Goal: Transaction & Acquisition: Purchase product/service

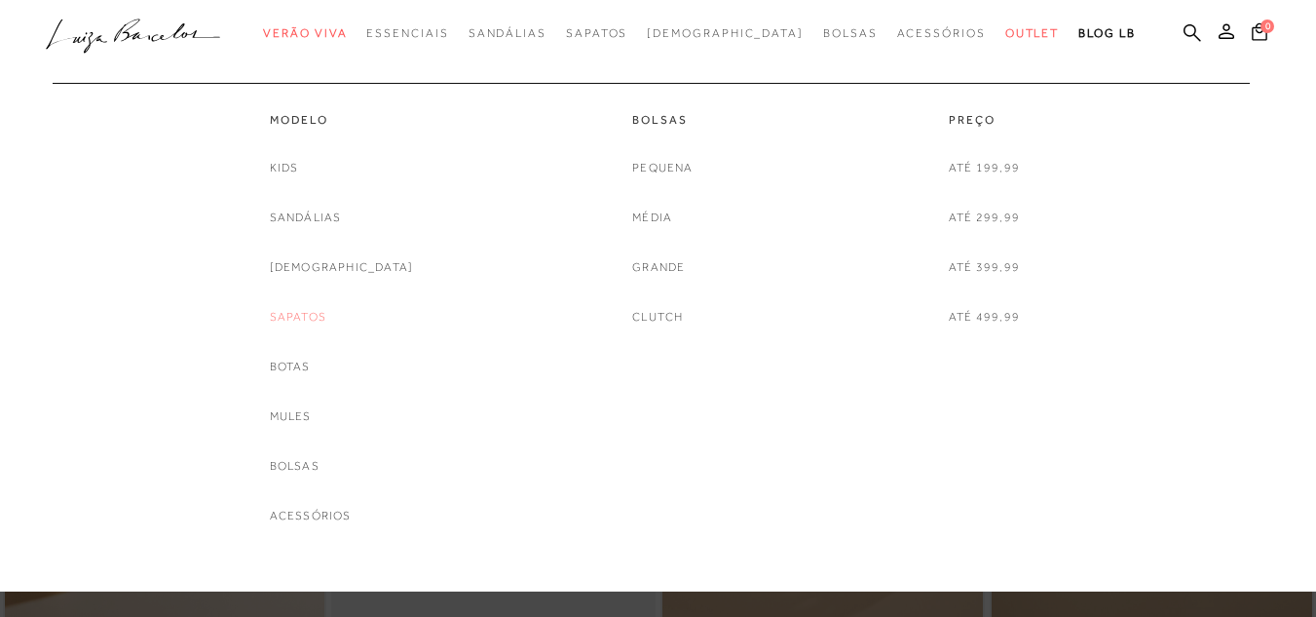
click at [326, 317] on link "Sapatos" at bounding box center [298, 317] width 57 height 20
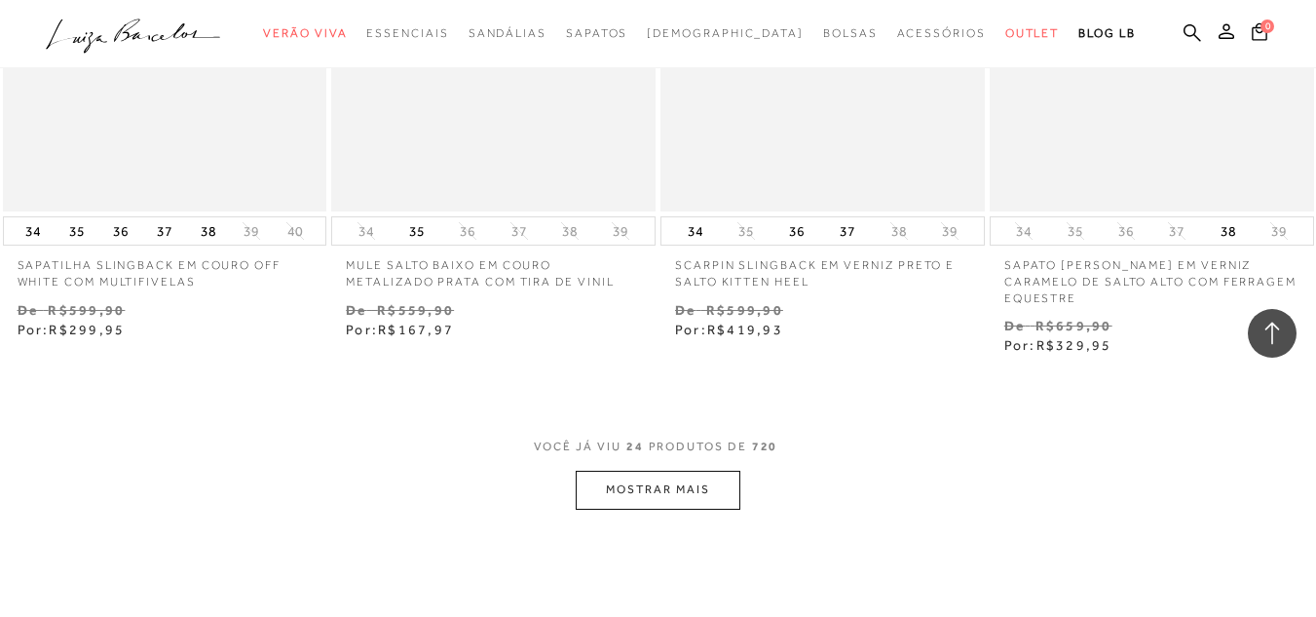
scroll to position [3703, 0]
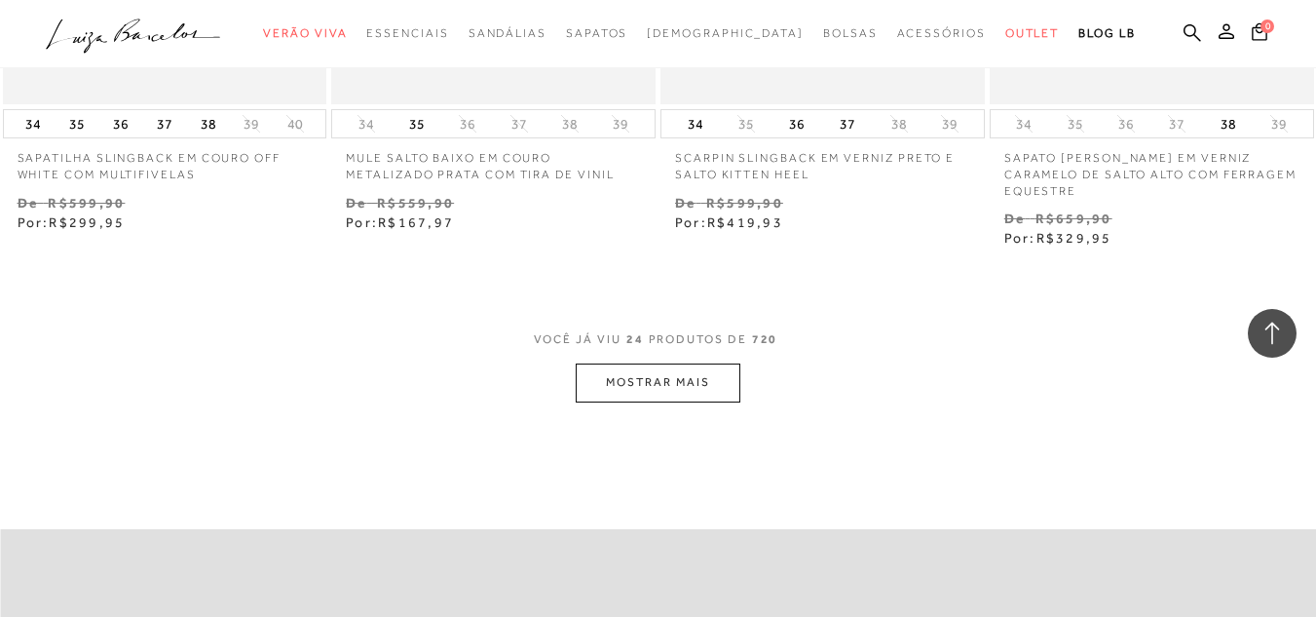
click at [636, 363] on button "MOSTRAR MAIS" at bounding box center [658, 382] width 164 height 38
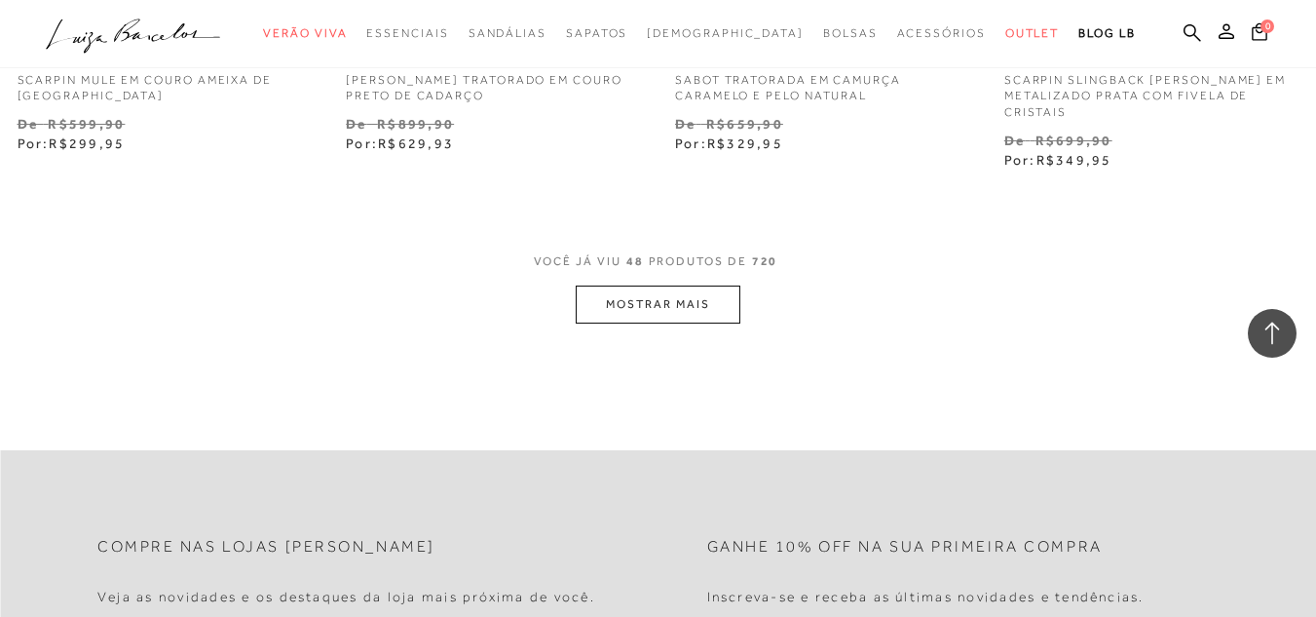
scroll to position [7601, 0]
click at [630, 285] on button "MOSTRAR MAIS" at bounding box center [658, 304] width 164 height 38
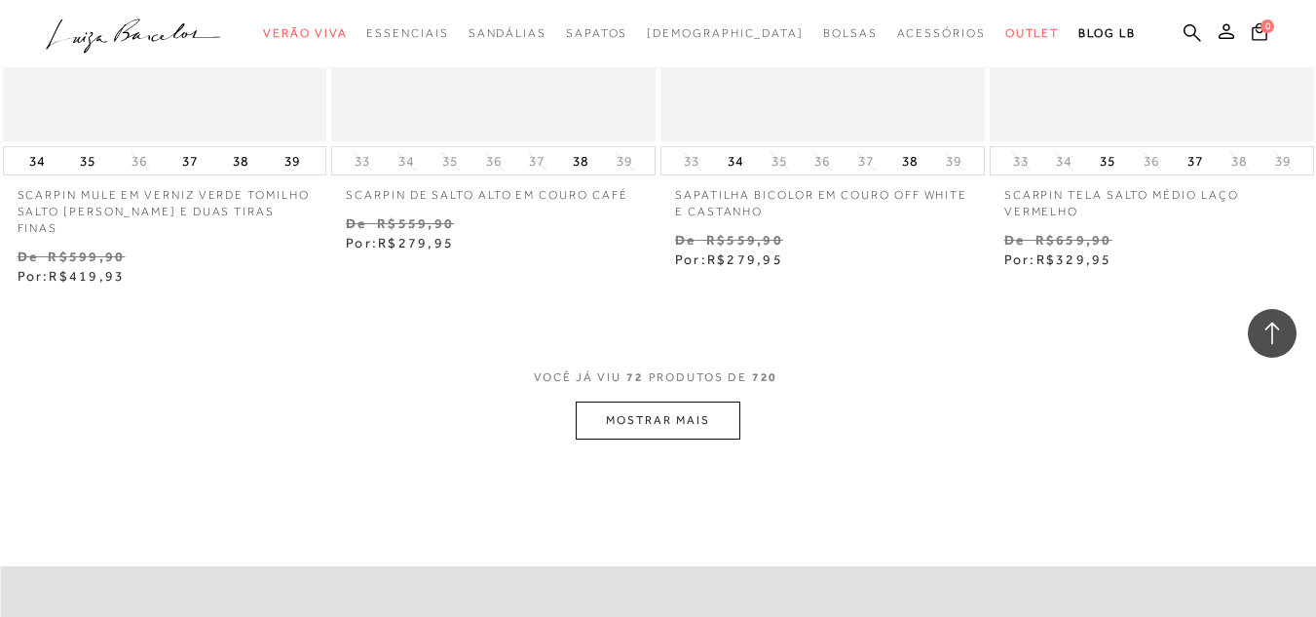
scroll to position [11304, 0]
click at [733, 400] on button "MOSTRAR MAIS" at bounding box center [658, 419] width 164 height 38
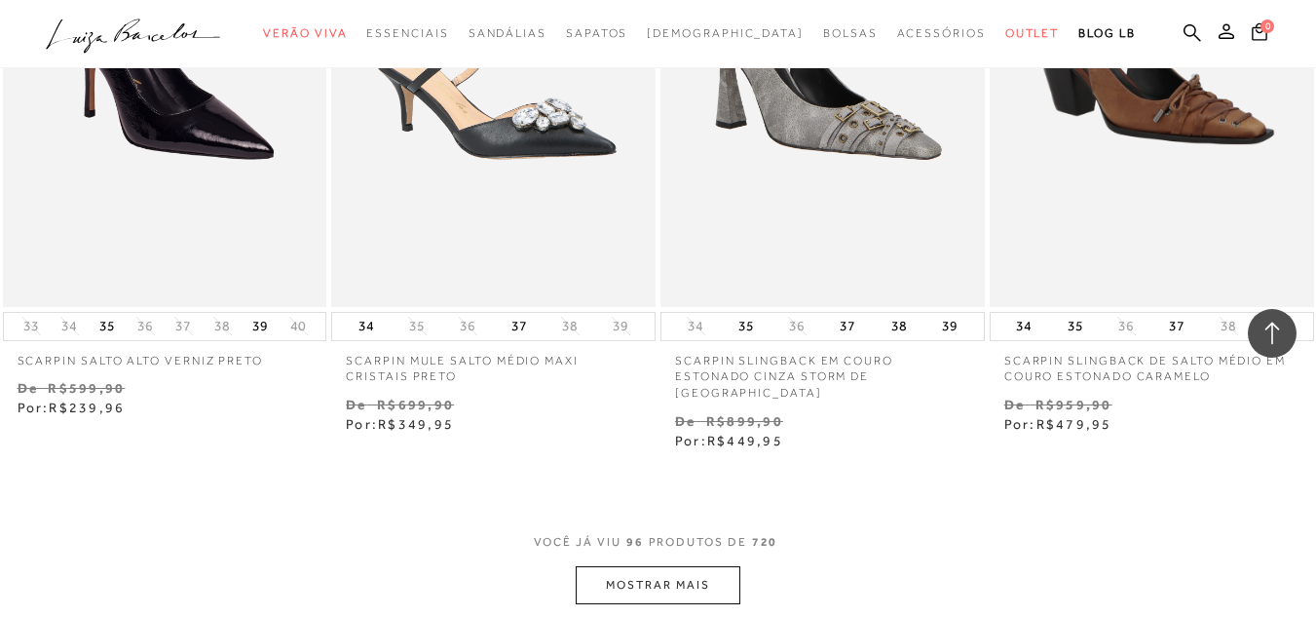
scroll to position [15173, 0]
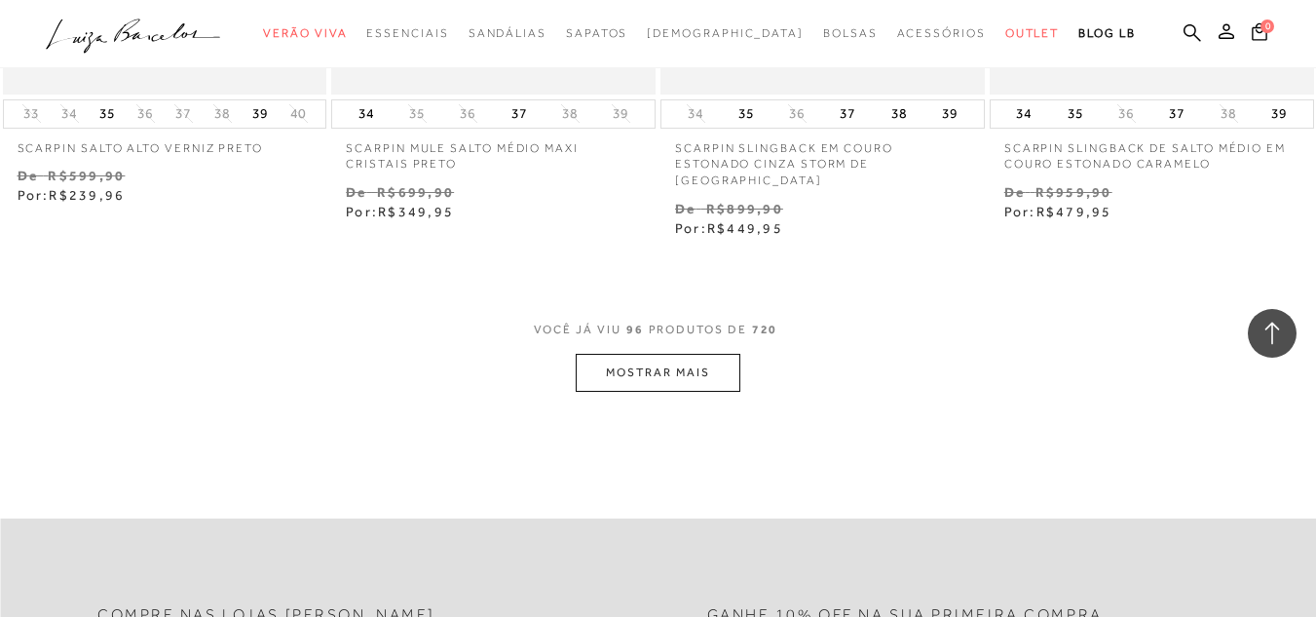
click at [638, 354] on button "MOSTRAR MAIS" at bounding box center [658, 373] width 164 height 38
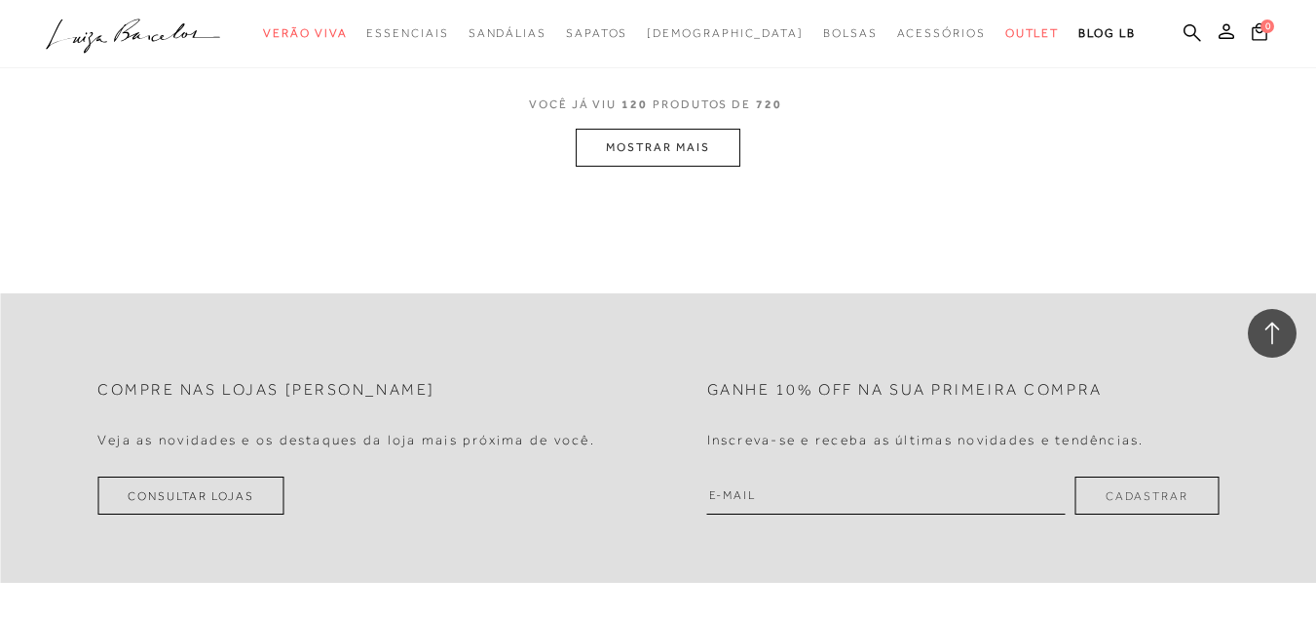
scroll to position [19197, 0]
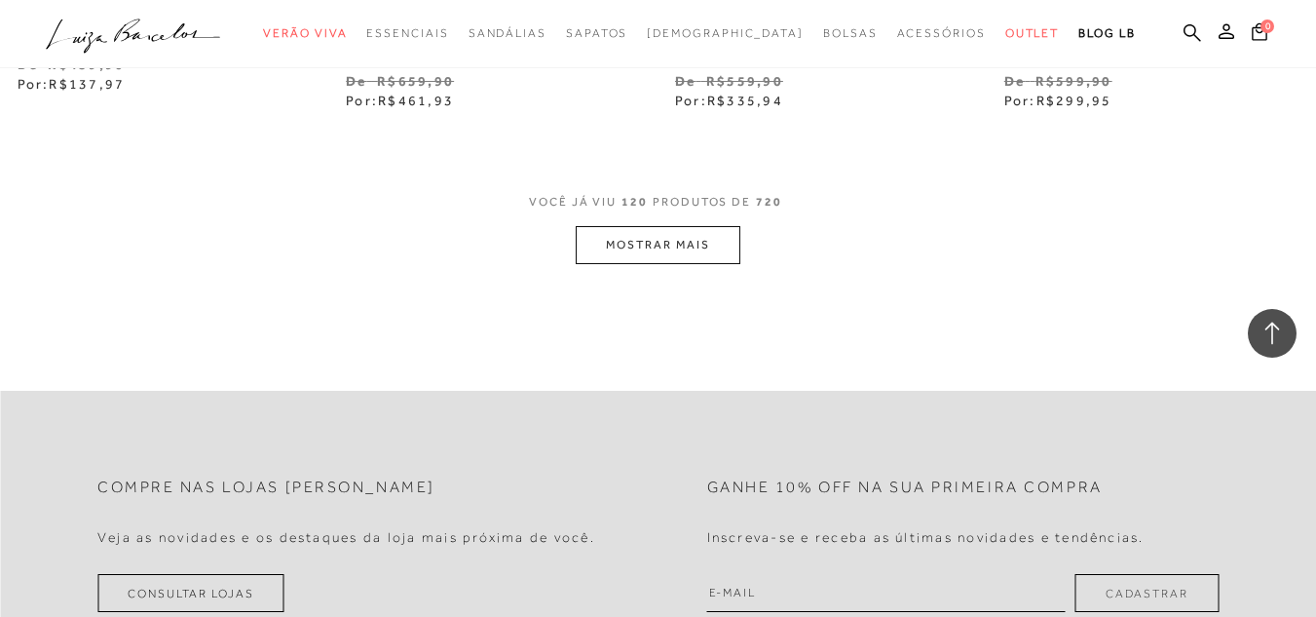
click at [711, 226] on button "MOSTRAR MAIS" at bounding box center [658, 245] width 164 height 38
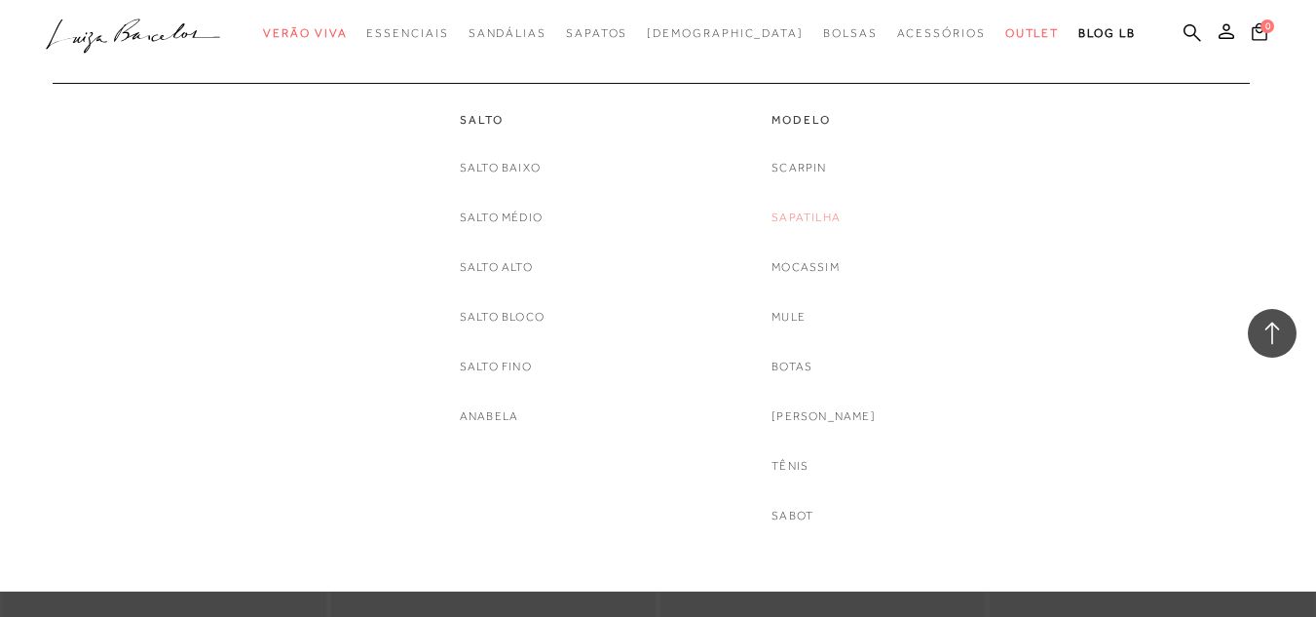
click at [820, 216] on link "Sapatilha" at bounding box center [806, 218] width 69 height 20
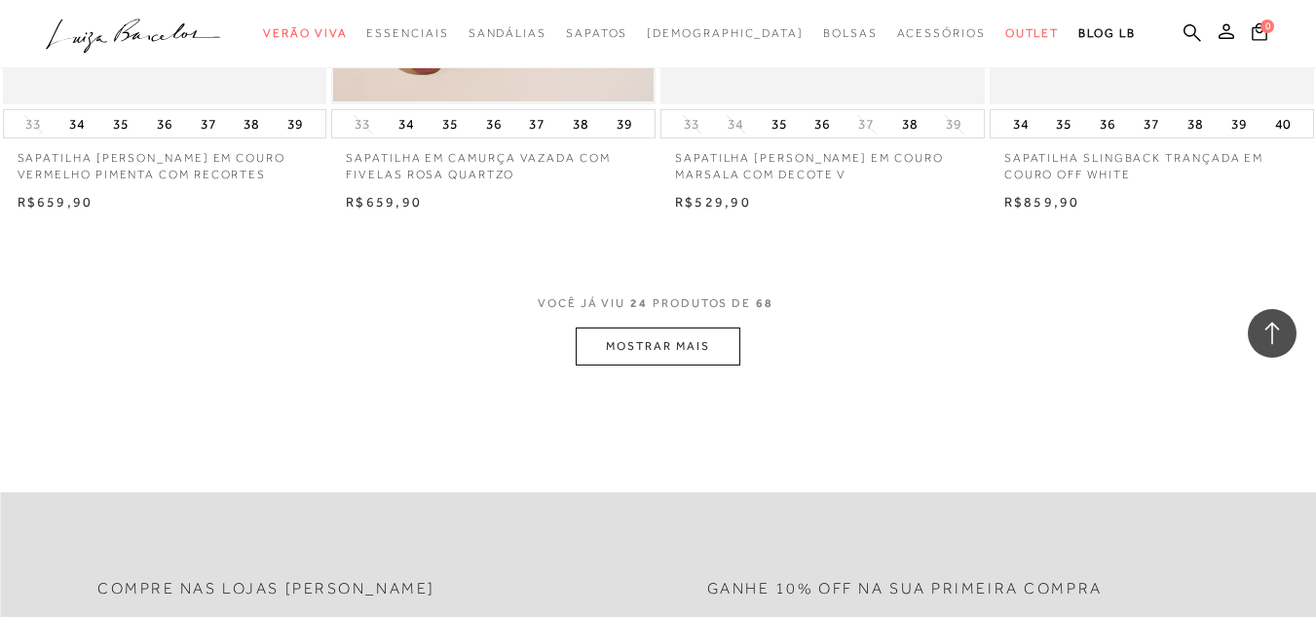
scroll to position [3703, 0]
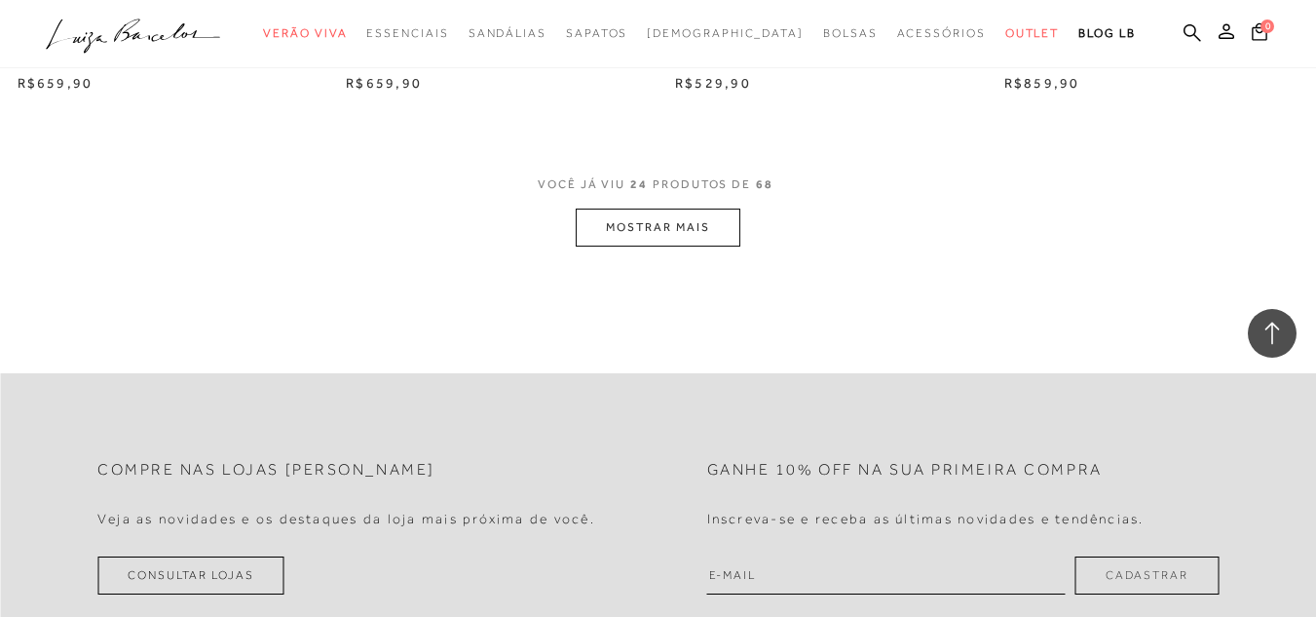
click at [696, 228] on button "MOSTRAR MAIS" at bounding box center [658, 228] width 164 height 38
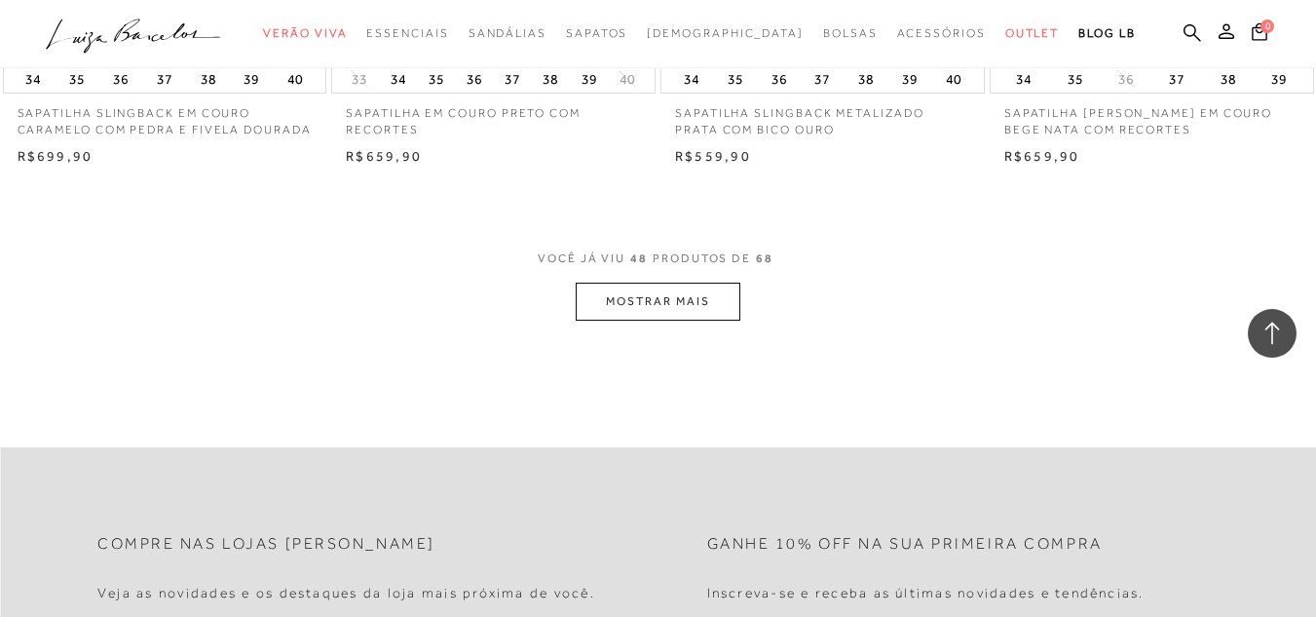
scroll to position [7406, 0]
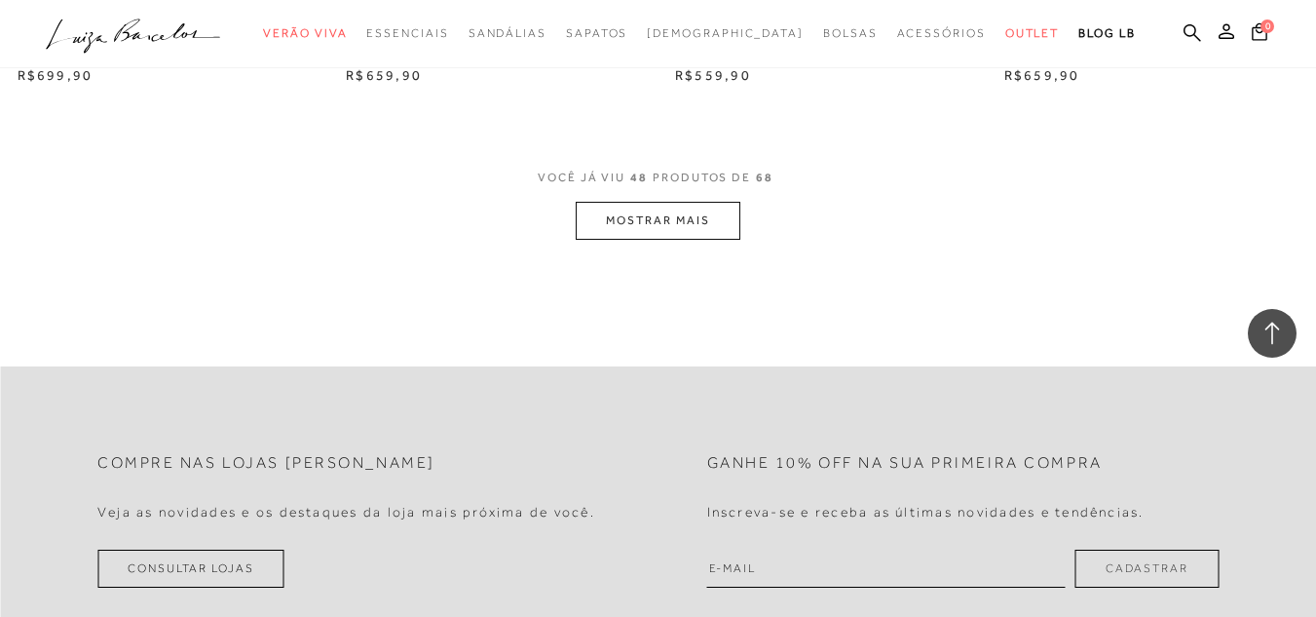
click at [712, 209] on button "MOSTRAR MAIS" at bounding box center [658, 221] width 164 height 38
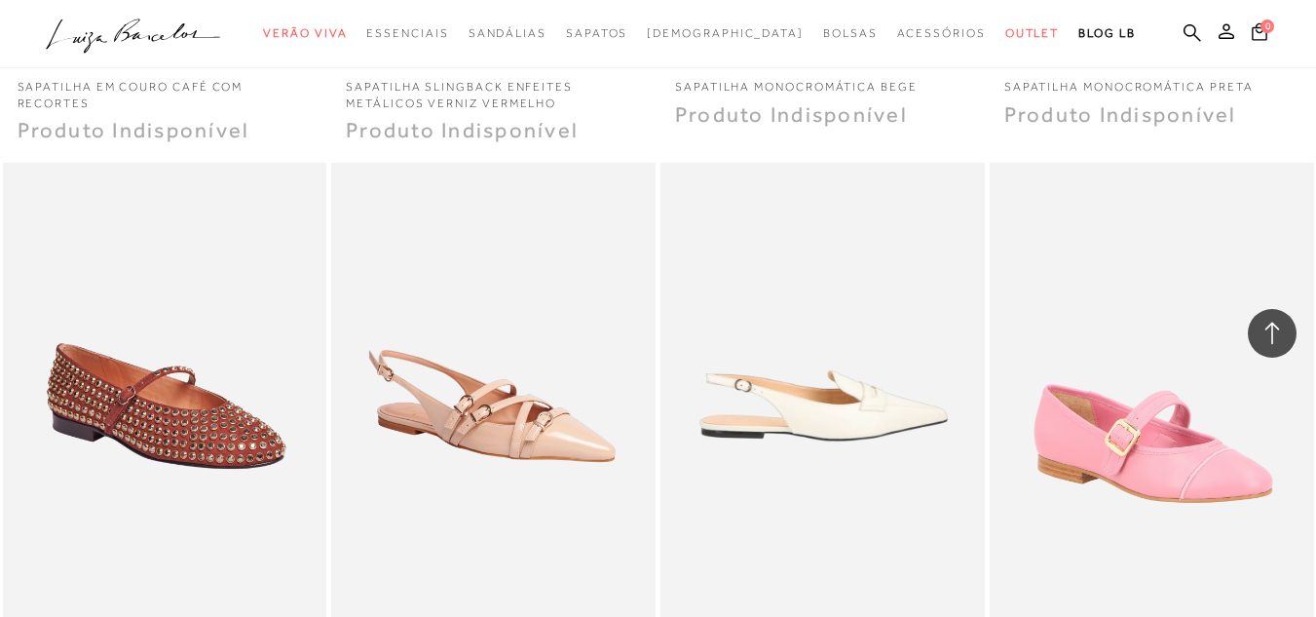
scroll to position [9355, 0]
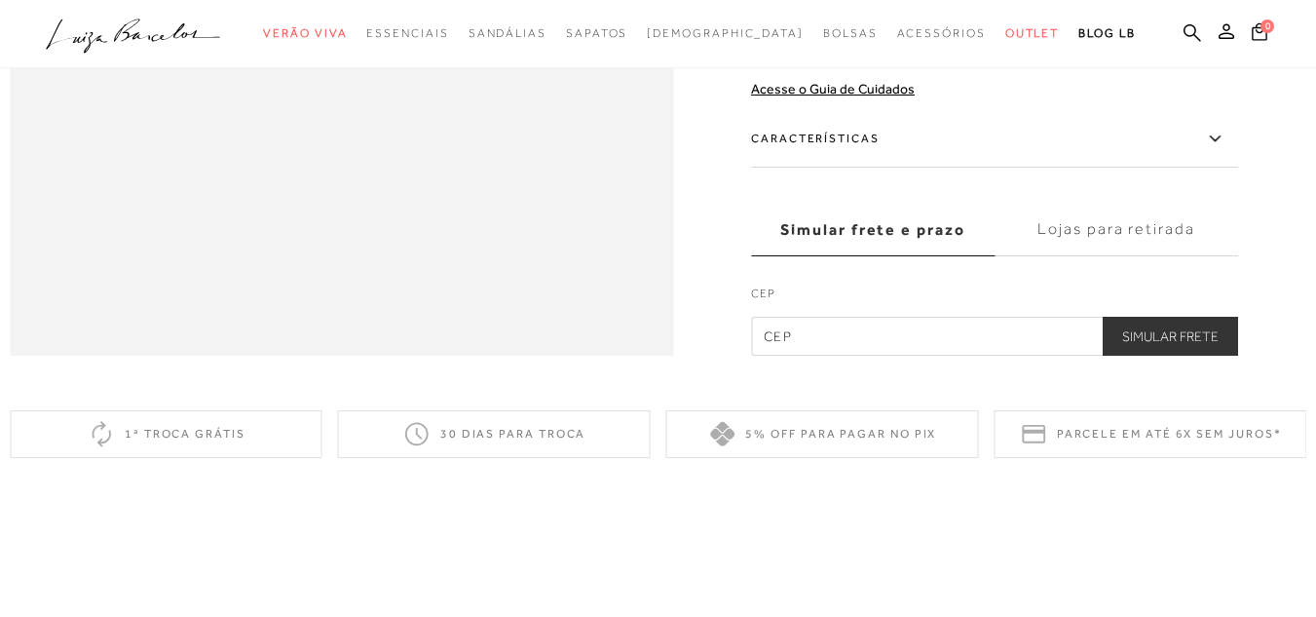
scroll to position [1462, 0]
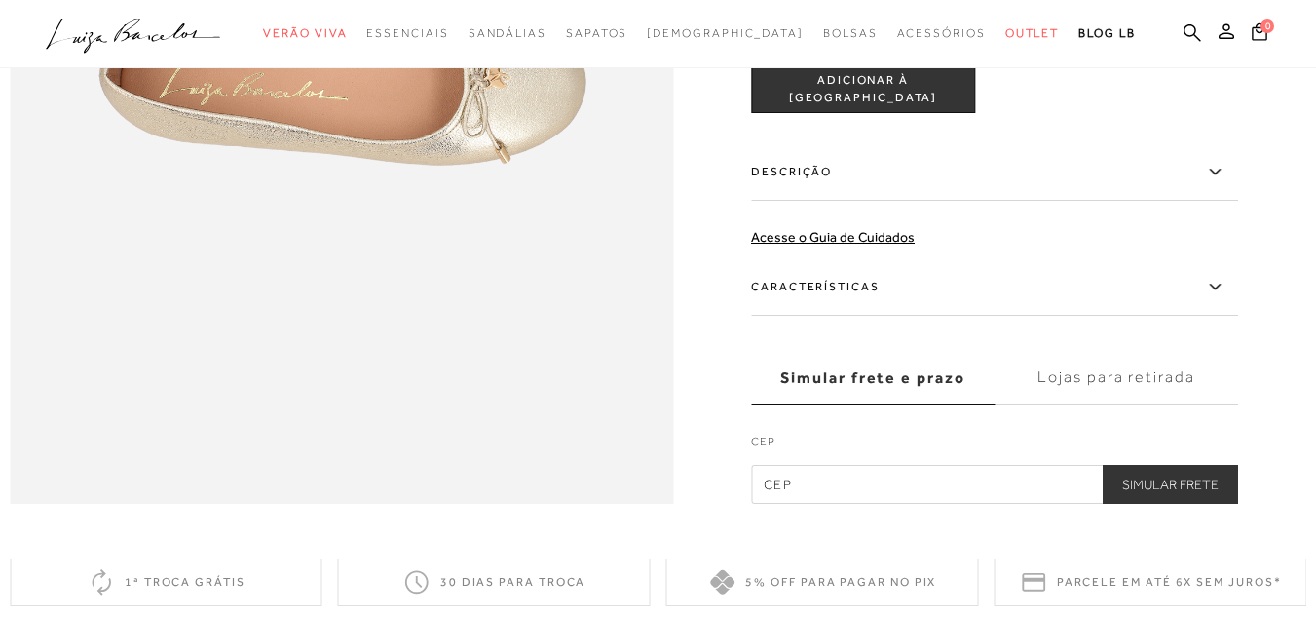
click at [837, 316] on label "Características" at bounding box center [994, 287] width 487 height 57
click at [0, 0] on input "Características" at bounding box center [0, 0] width 0 height 0
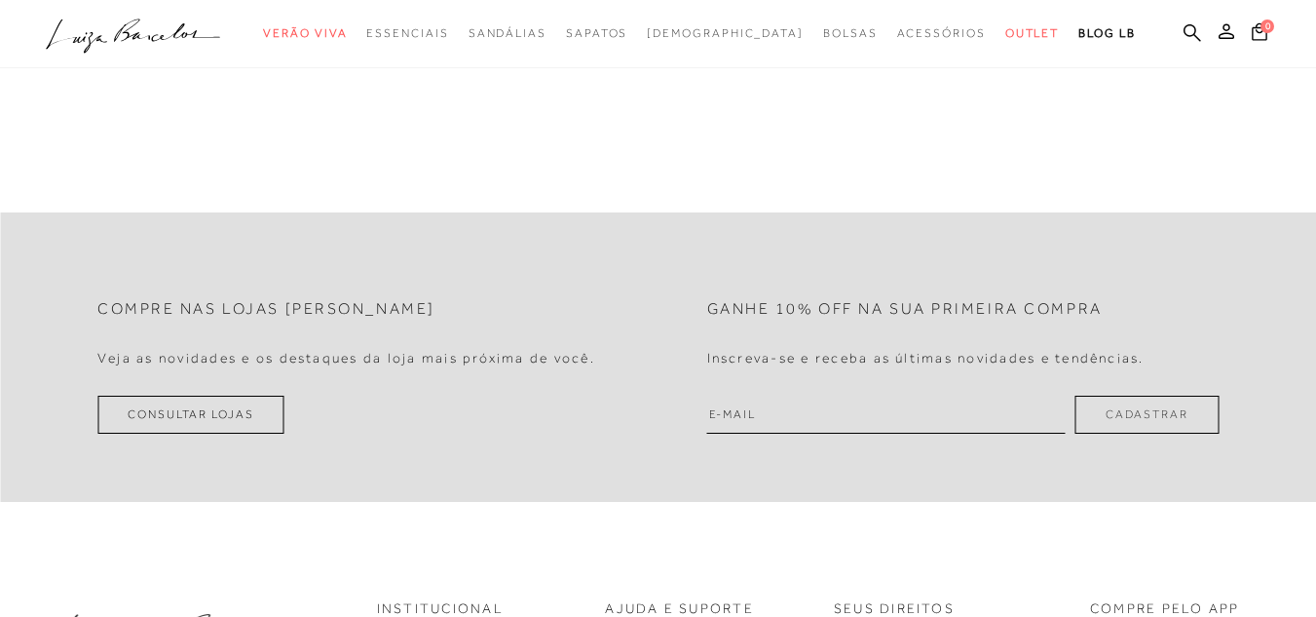
scroll to position [2923, 0]
